Goal: Communication & Community: Answer question/provide support

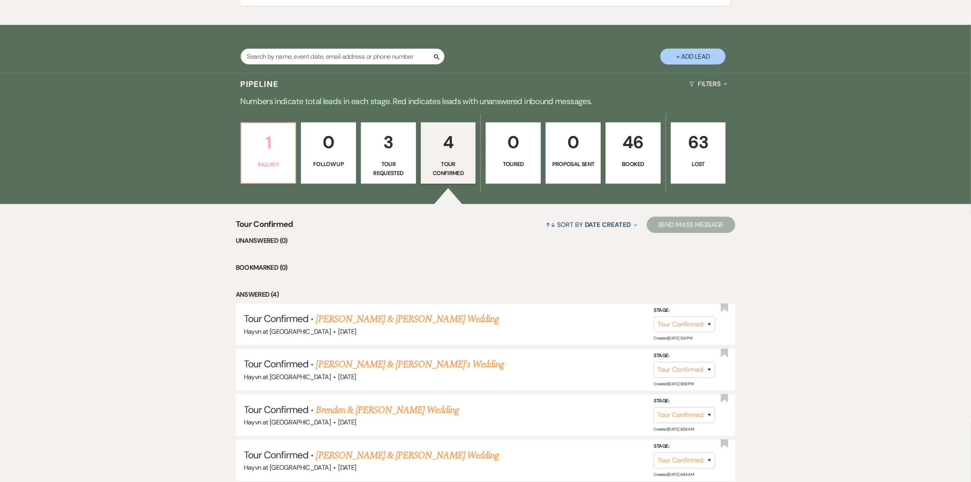
click at [278, 160] on p "Inquiry" at bounding box center [268, 164] width 44 height 9
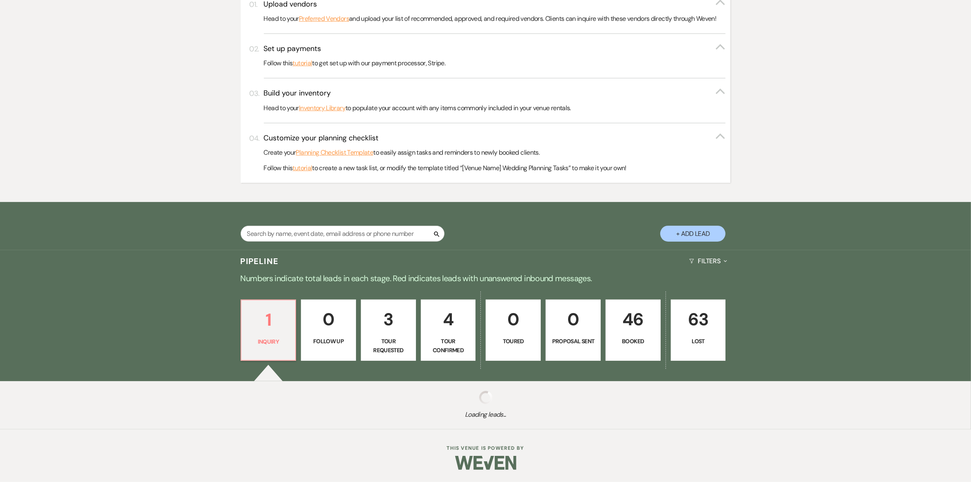
scroll to position [333, 0]
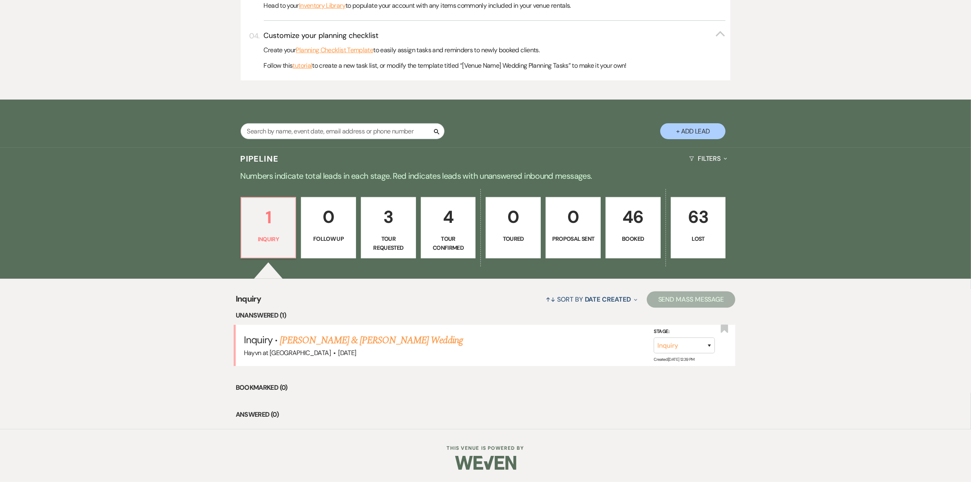
click at [351, 340] on link "[PERSON_NAME] & [PERSON_NAME] Wedding" at bounding box center [371, 340] width 183 height 15
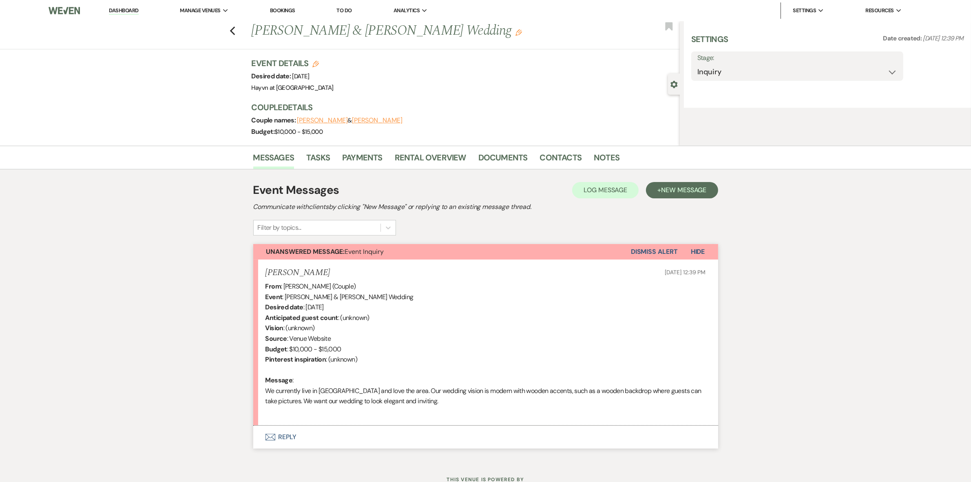
select select "5"
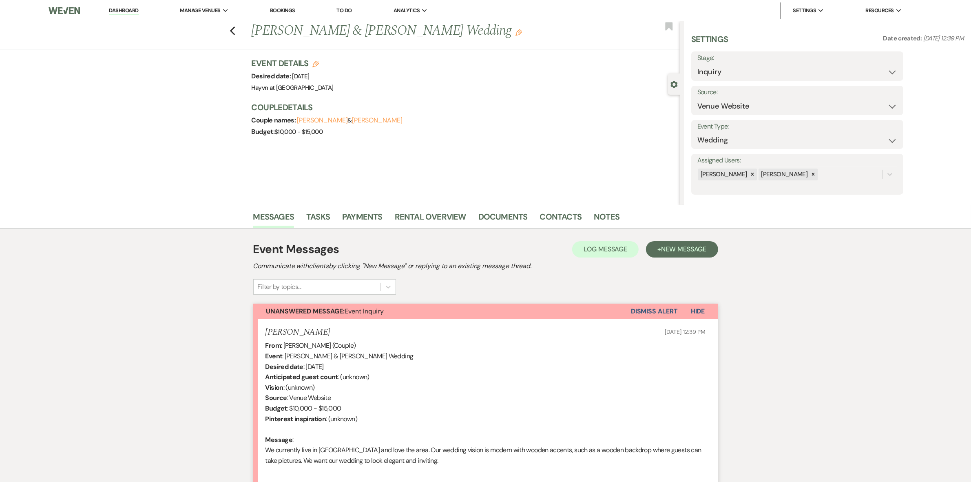
click at [463, 29] on h1 "[PERSON_NAME] & [PERSON_NAME] Wedding Edit" at bounding box center [421, 31] width 339 height 20
drag, startPoint x: 463, startPoint y: 29, endPoint x: 389, endPoint y: 24, distance: 74.4
click at [389, 24] on h1 "[PERSON_NAME] & [PERSON_NAME] Wedding Edit" at bounding box center [421, 31] width 339 height 20
copy h1 "[PERSON_NAME]"
drag, startPoint x: 361, startPoint y: 30, endPoint x: 256, endPoint y: 27, distance: 104.8
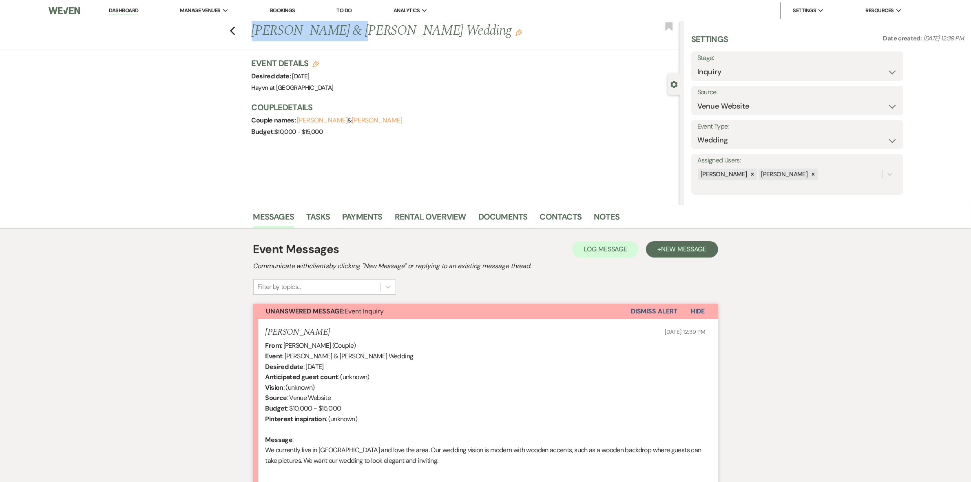
click at [256, 27] on h1 "[PERSON_NAME] & [PERSON_NAME] Wedding Edit" at bounding box center [421, 31] width 339 height 20
copy h1 "[PERSON_NAME]"
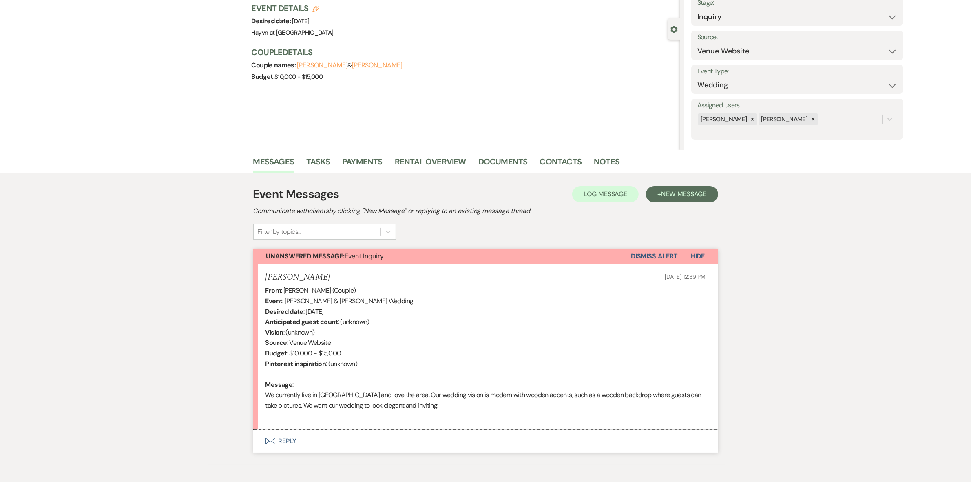
scroll to position [90, 0]
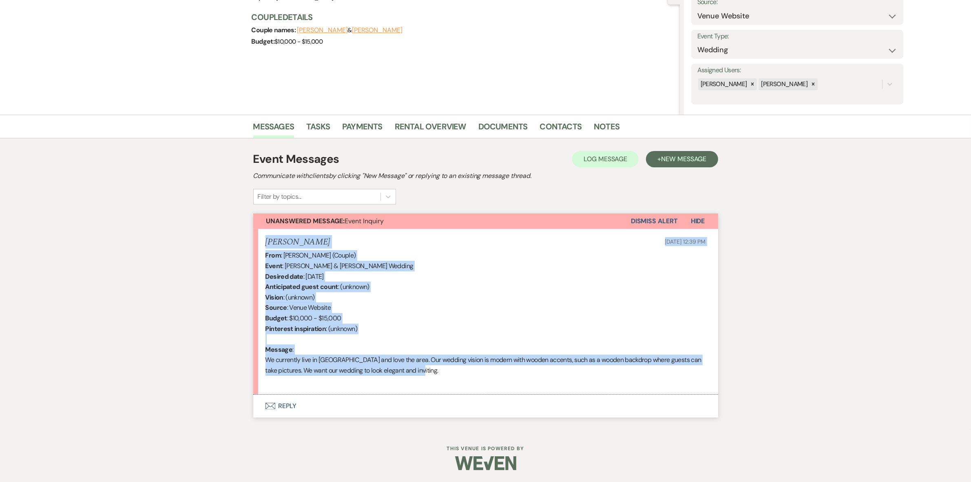
drag, startPoint x: 437, startPoint y: 370, endPoint x: 265, endPoint y: 235, distance: 218.4
click at [265, 235] on li "[PERSON_NAME] [DATE] 12:39 PM From : [PERSON_NAME] (Couple) Event : [PERSON_NAM…" at bounding box center [485, 312] width 465 height 166
copy li "[PERSON_NAME] [DATE] 12:39 PM From : [PERSON_NAME] (Couple) Event : [PERSON_NAM…"
click at [290, 402] on button "Envelope Reply" at bounding box center [485, 405] width 465 height 23
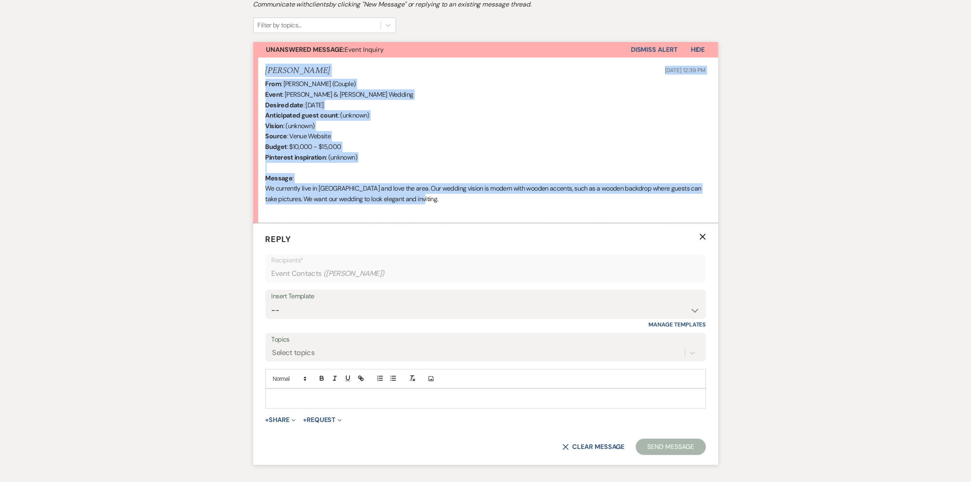
scroll to position [318, 0]
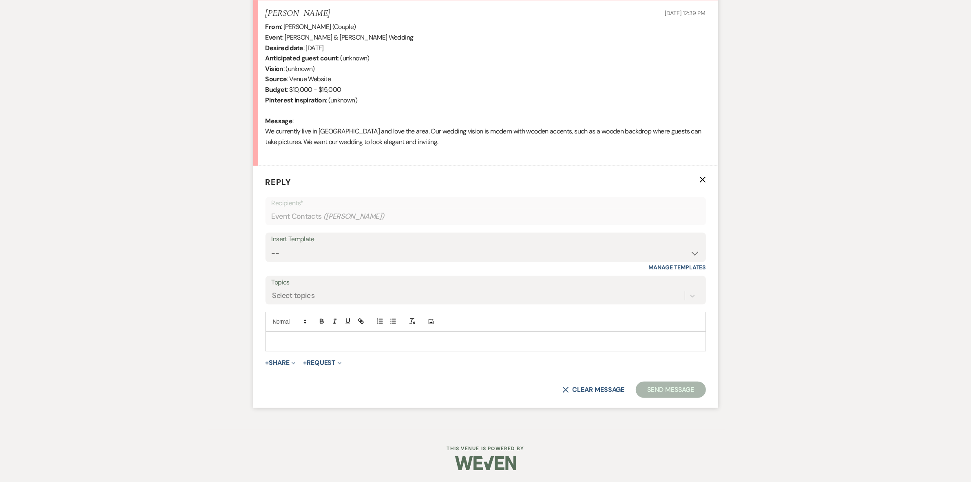
click at [288, 342] on p at bounding box center [485, 340] width 427 height 9
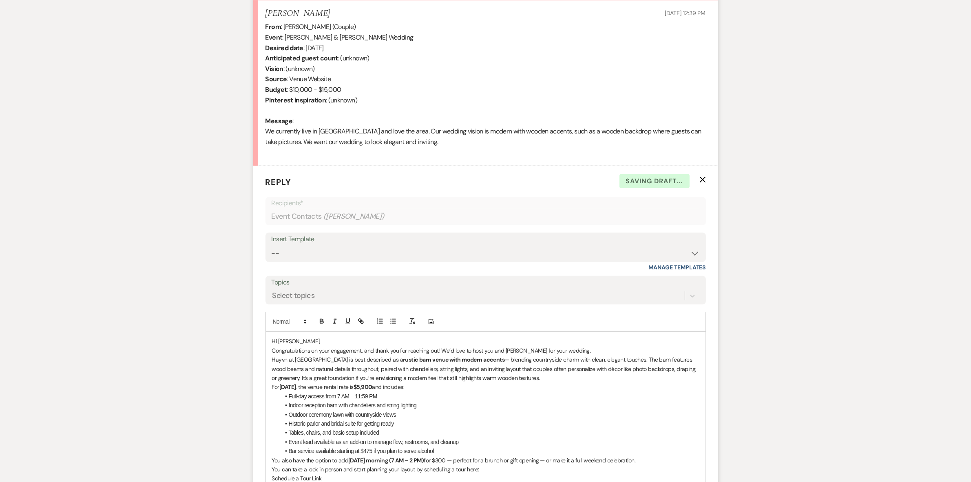
click at [313, 347] on p "Congratulations on your engagement, and thank you for reaching out! We’d love t…" at bounding box center [485, 350] width 427 height 9
click at [313, 341] on p "Hi [PERSON_NAME]," at bounding box center [485, 340] width 427 height 9
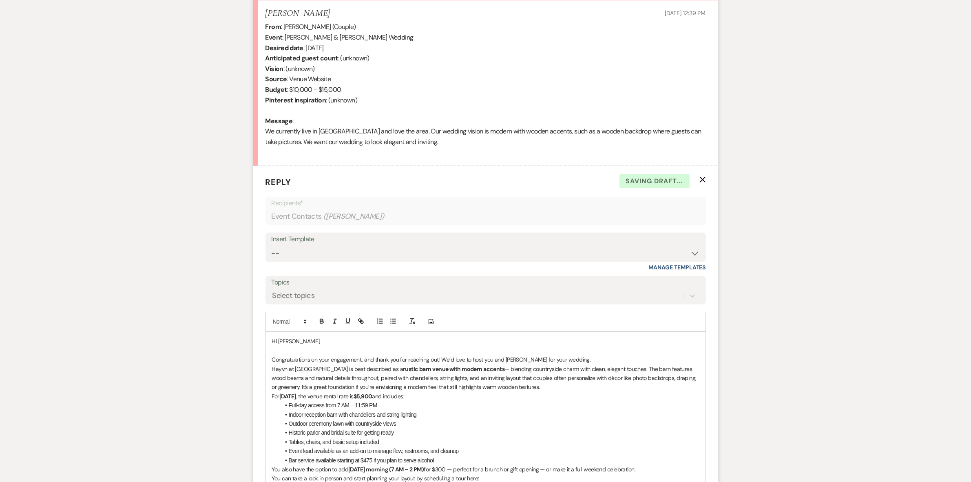
click at [573, 359] on p "Congratulations on your engagement, and thank you for reaching out! We’d love t…" at bounding box center [485, 359] width 427 height 9
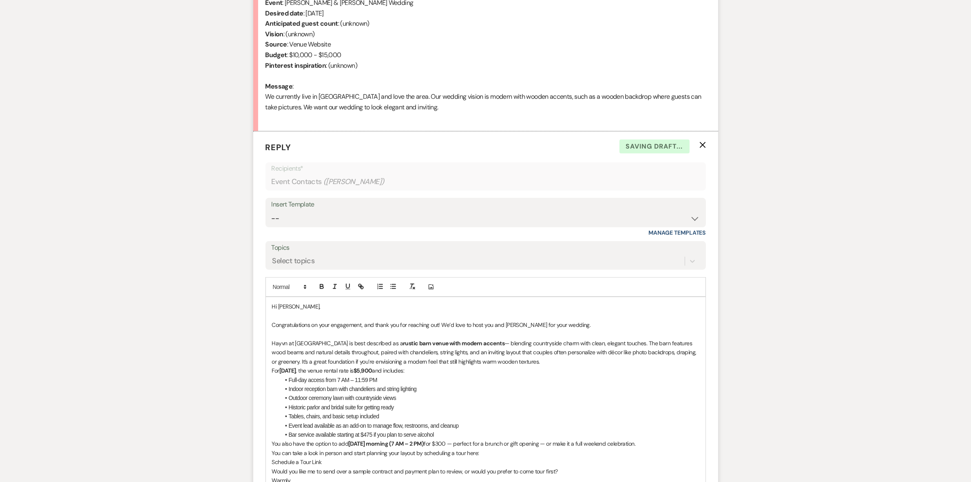
scroll to position [369, 0]
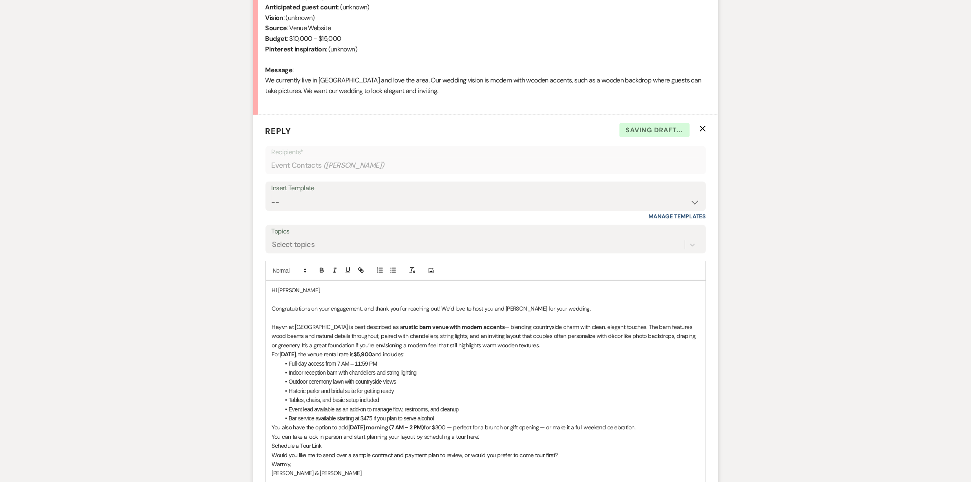
click at [528, 339] on p "Hayvn at [GEOGRAPHIC_DATA] is best described as a rustic barn venue with modern…" at bounding box center [485, 335] width 427 height 27
click at [527, 342] on p "Hayvn at [GEOGRAPHIC_DATA] is best described as a rustic barn venue with modern…" at bounding box center [485, 335] width 427 height 27
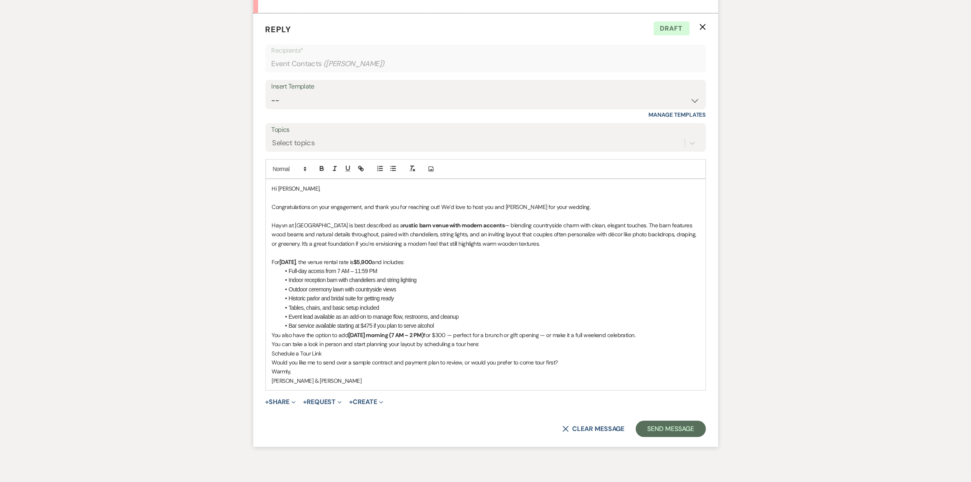
scroll to position [471, 0]
click at [442, 315] on li "Event lead available as an add-on to manage flow, restrooms, and cleanup" at bounding box center [489, 316] width 419 height 9
click at [440, 316] on li "Event lead available as an add-on to manage flow, restrooms, and cleanup" at bounding box center [489, 316] width 419 height 9
click at [446, 322] on li "Bar service available starting at $475 if you plan to serve alcohol" at bounding box center [489, 324] width 419 height 9
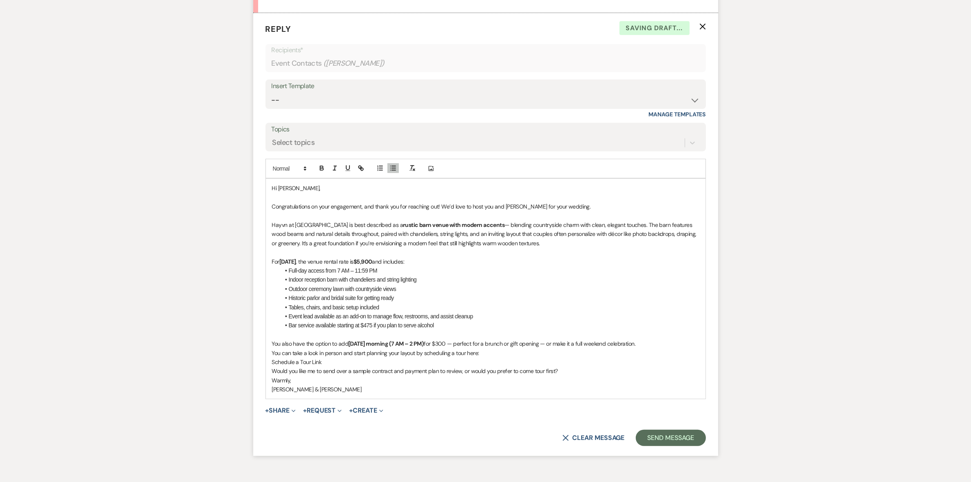
click at [498, 351] on p "You can take a look in person and start planning your layout by scheduling a to…" at bounding box center [485, 352] width 427 height 9
click at [272, 351] on p "You can take a look in person and start planning your layout by scheduling a to…" at bounding box center [485, 352] width 427 height 9
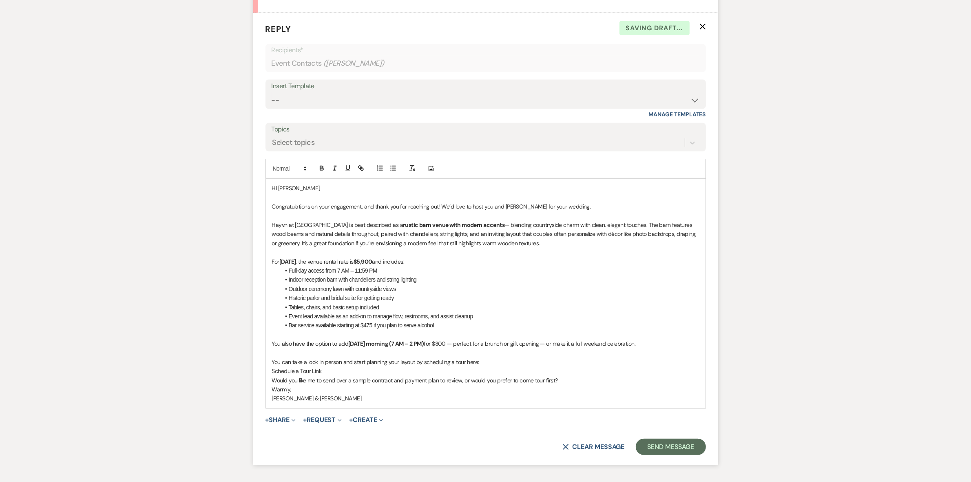
click at [330, 367] on p "Schedule a Tour Link" at bounding box center [485, 370] width 427 height 9
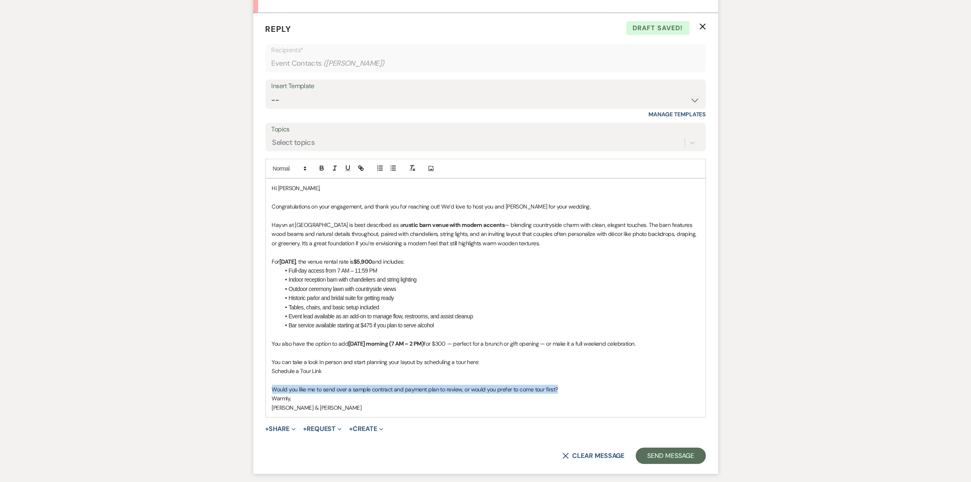
drag, startPoint x: 563, startPoint y: 387, endPoint x: 265, endPoint y: 392, distance: 298.1
click at [266, 392] on div "Hi [PERSON_NAME], Congratulations on your engagement, and thank you for reachin…" at bounding box center [486, 298] width 440 height 238
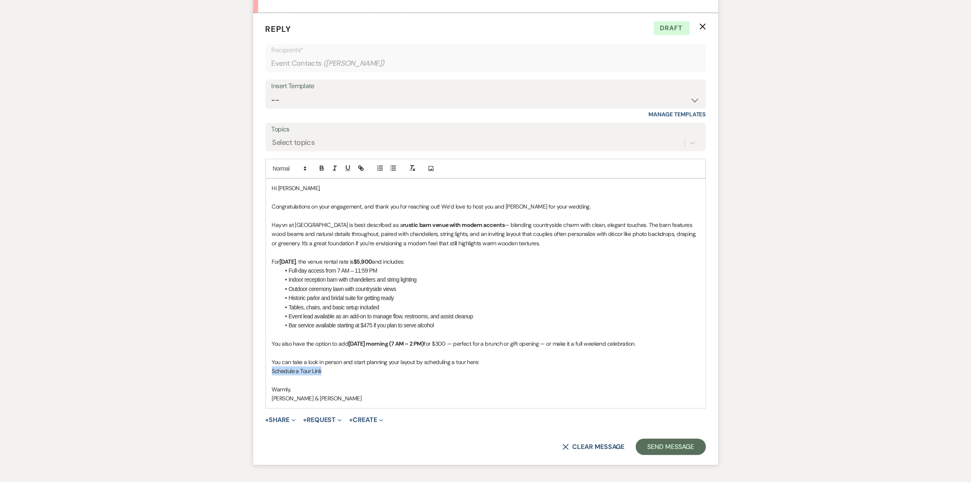
drag, startPoint x: 327, startPoint y: 370, endPoint x: 239, endPoint y: 367, distance: 88.9
click at [239, 367] on div "Messages Tasks Payments Rental Overview Documents Contacts Notes Event Messages…" at bounding box center [485, 109] width 971 height 753
drag, startPoint x: 474, startPoint y: 371, endPoint x: 259, endPoint y: 371, distance: 214.5
click at [259, 371] on form "Reply X Saving draft... Recipients* Event Contacts ( [PERSON_NAME] ) Insert Tem…" at bounding box center [485, 238] width 465 height 451
click at [364, 166] on icon "button" at bounding box center [360, 167] width 7 height 7
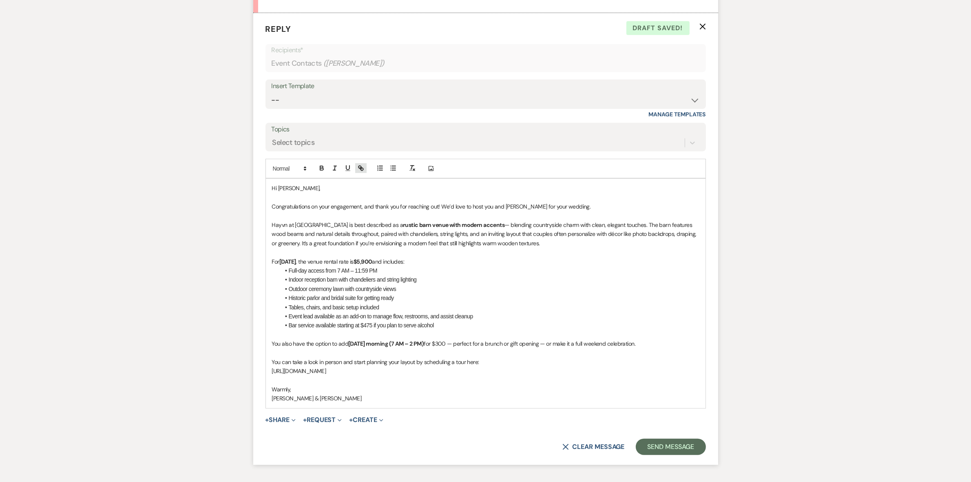
type input "[URL][DOMAIN_NAME]"
drag, startPoint x: 419, startPoint y: 386, endPoint x: 419, endPoint y: 382, distance: 4.1
click at [419, 384] on link at bounding box center [416, 386] width 18 height 6
click at [546, 373] on p "[URL][DOMAIN_NAME]" at bounding box center [485, 370] width 427 height 9
click at [532, 243] on p "Hayvn at [GEOGRAPHIC_DATA] is best described as a rustic barn venue with modern…" at bounding box center [485, 233] width 427 height 27
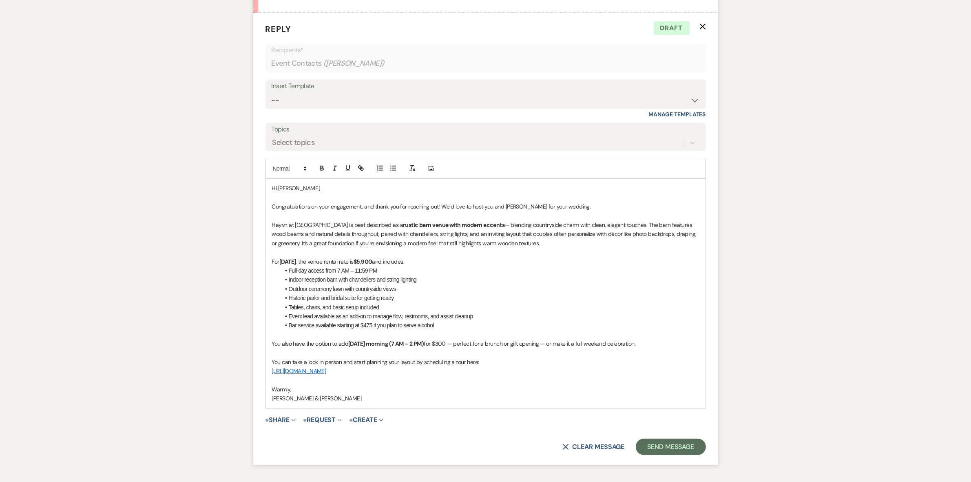
scroll to position [522, 0]
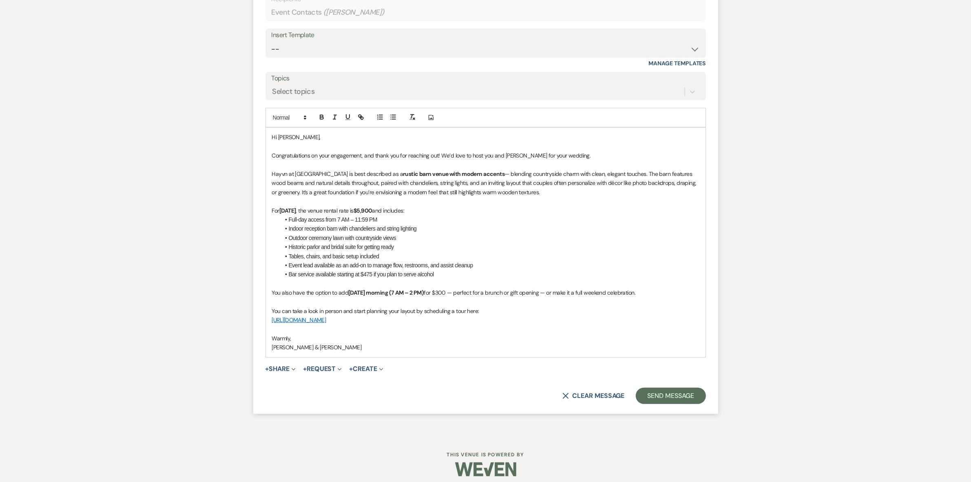
click at [274, 346] on p "[PERSON_NAME] & [PERSON_NAME]" at bounding box center [485, 346] width 427 height 9
click at [666, 400] on button "Send Message" at bounding box center [671, 395] width 70 height 16
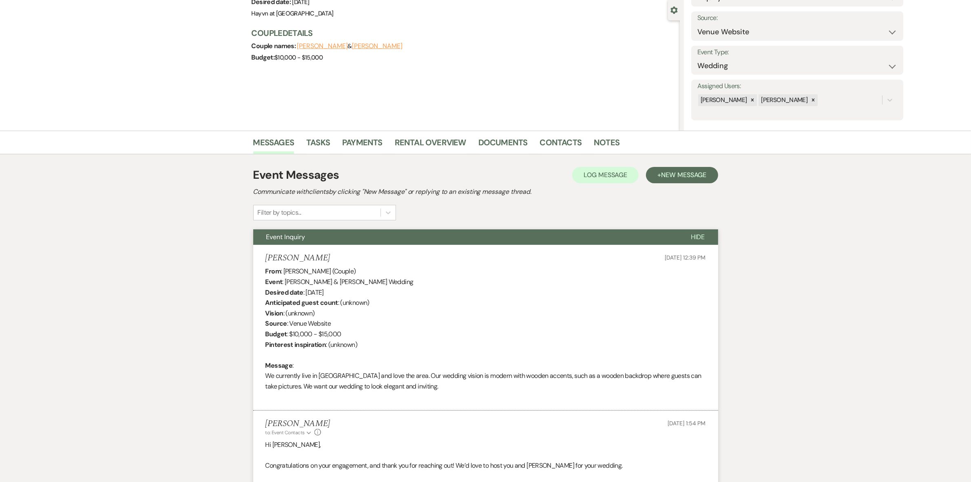
scroll to position [0, 0]
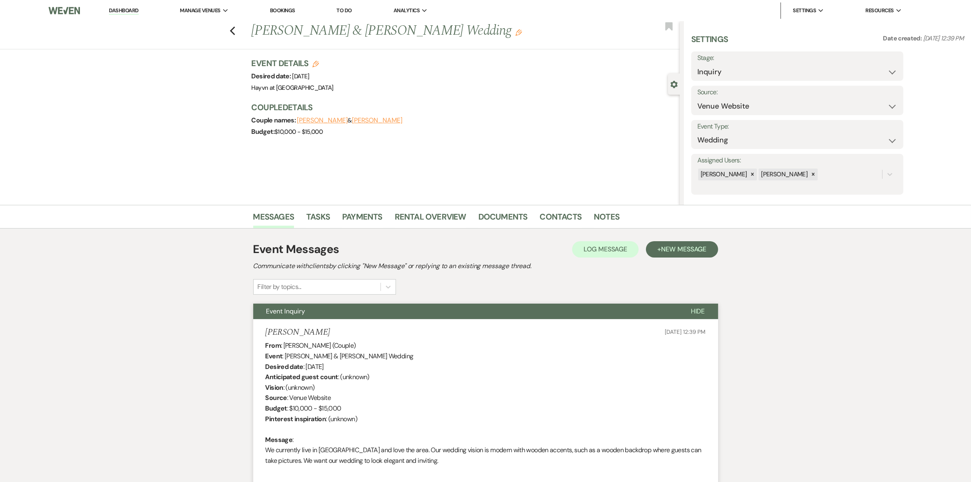
click at [64, 11] on img at bounding box center [64, 10] width 31 height 17
